Goal: Task Accomplishment & Management: Manage account settings

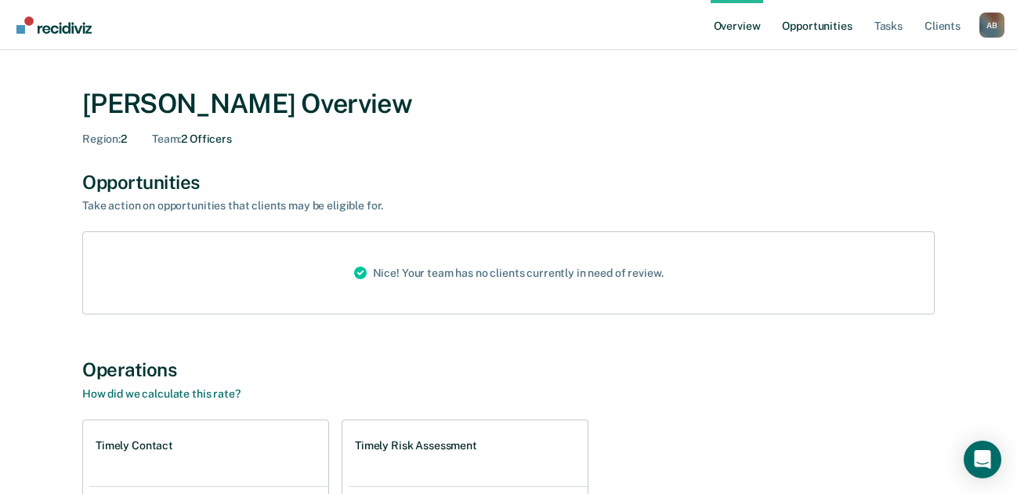
click at [834, 31] on link "Opportunities" at bounding box center [817, 25] width 76 height 50
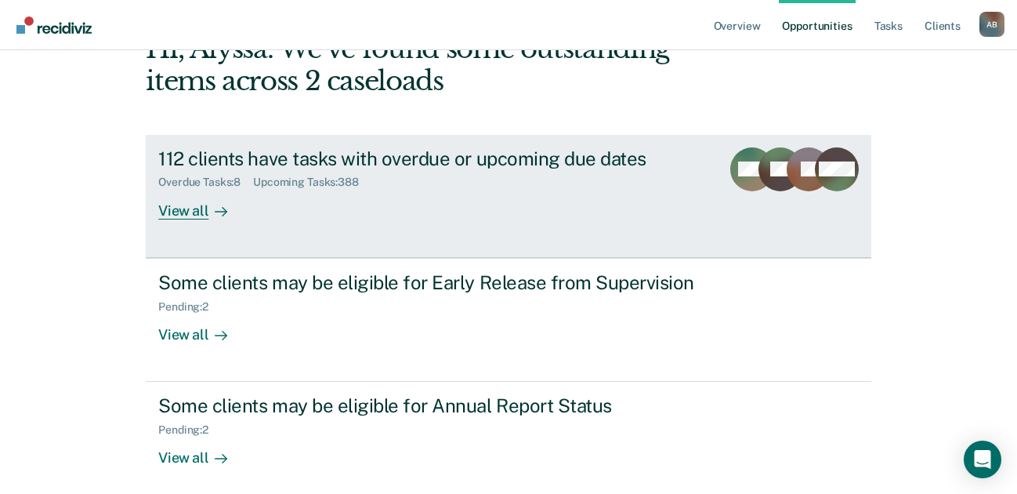
scroll to position [110, 0]
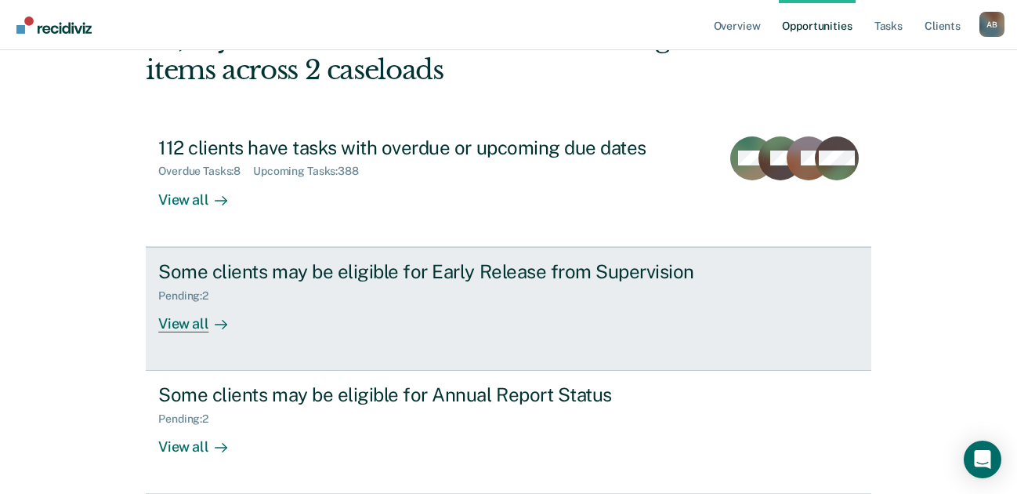
click at [495, 277] on div "Some clients may be eligible for Early Release from Supervision" at bounding box center [433, 271] width 550 height 23
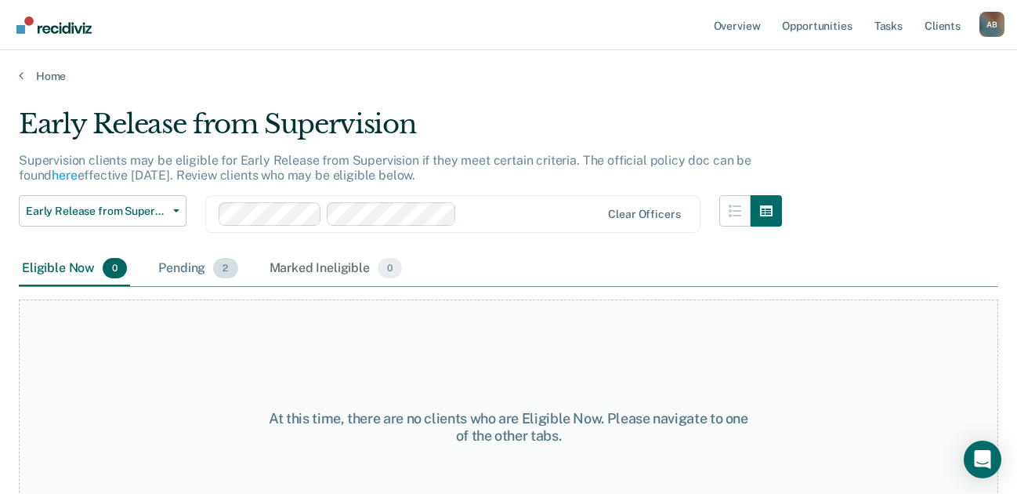
click at [169, 269] on div "Pending 2" at bounding box center [197, 268] width 85 height 34
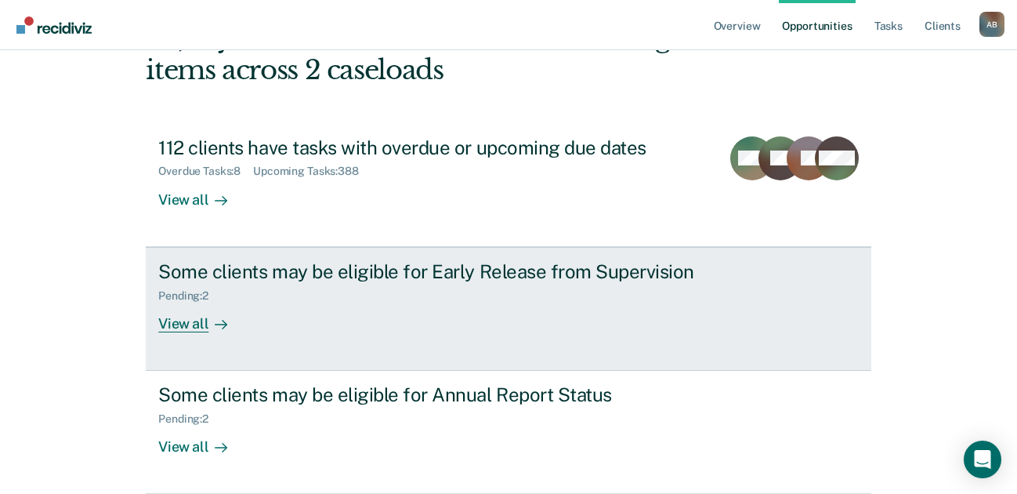
scroll to position [172, 0]
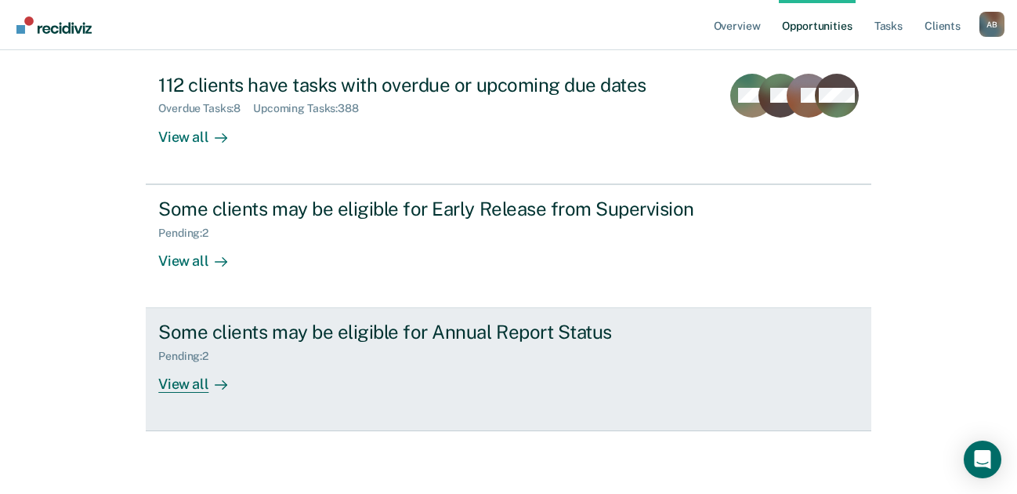
click at [426, 345] on div "Pending : 2" at bounding box center [433, 353] width 550 height 20
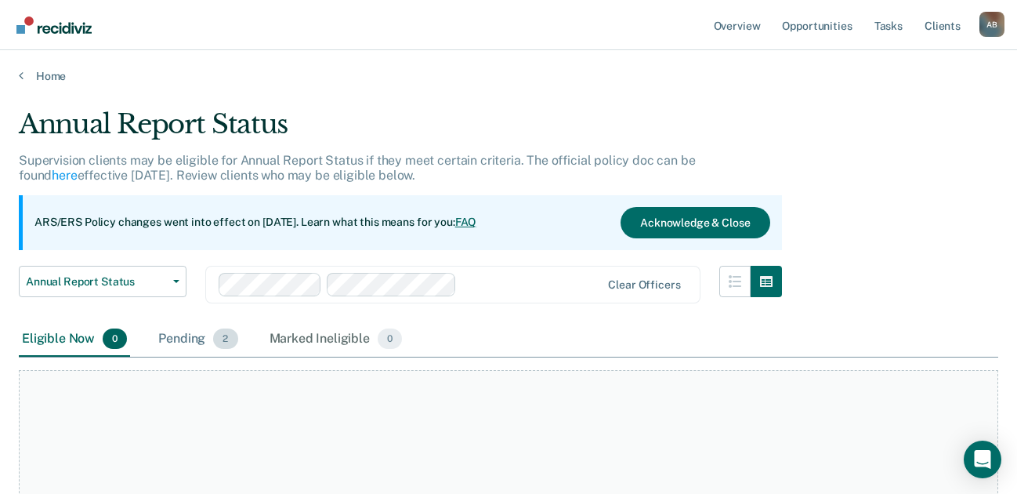
click at [203, 331] on div "Pending 2" at bounding box center [197, 339] width 85 height 34
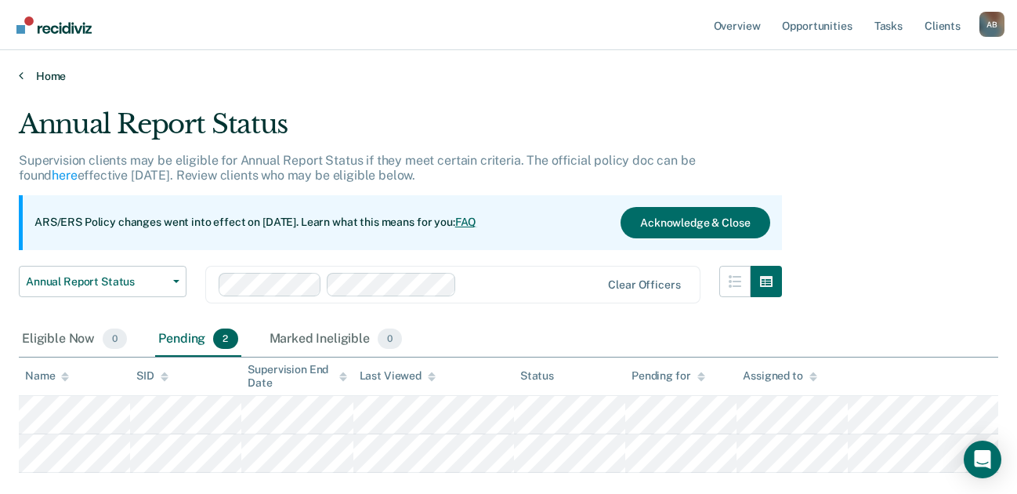
click at [49, 74] on link "Home" at bounding box center [508, 76] width 979 height 14
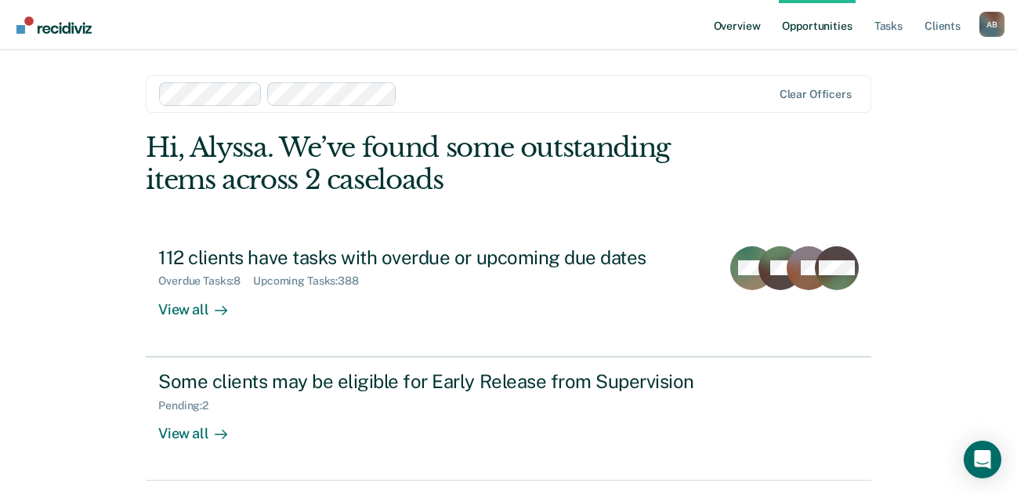
click at [742, 24] on link "Overview" at bounding box center [737, 25] width 53 height 50
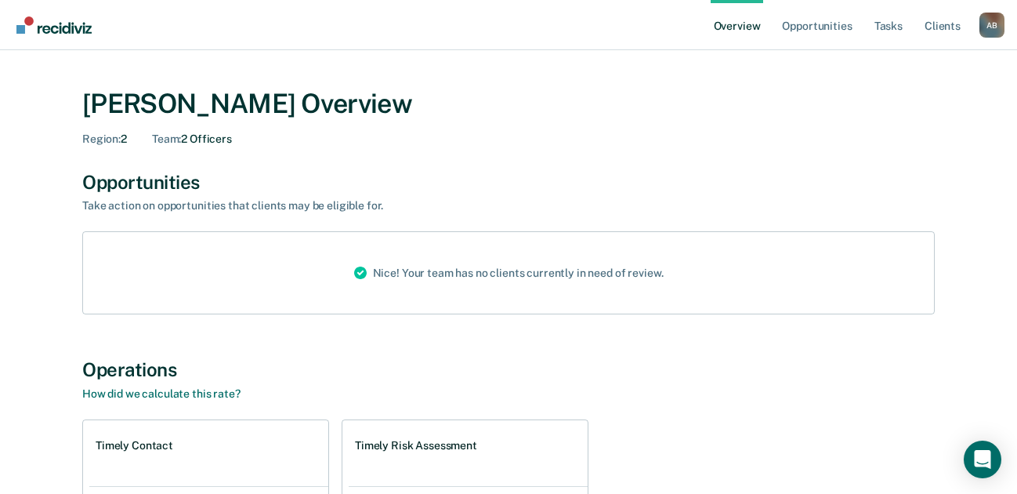
click at [996, 27] on div "A B" at bounding box center [991, 25] width 25 height 25
click at [889, 96] on link "Log Out" at bounding box center [929, 101] width 126 height 13
